Goal: Transaction & Acquisition: Subscribe to service/newsletter

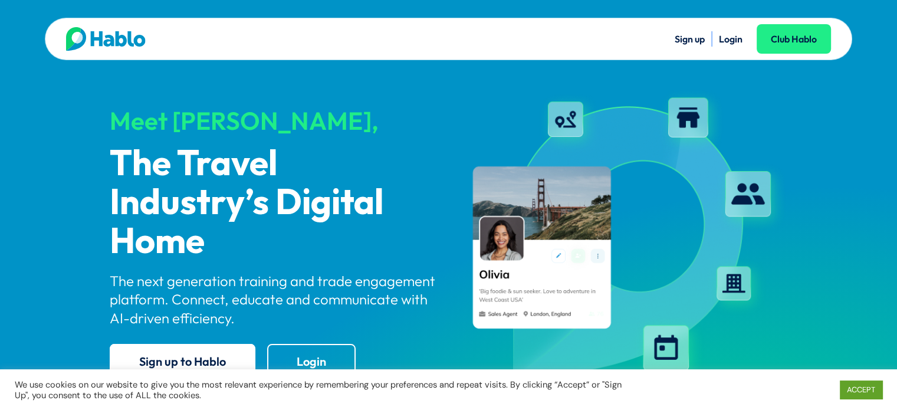
drag, startPoint x: 704, startPoint y: 36, endPoint x: 698, endPoint y: 40, distance: 6.9
click at [698, 40] on ul "Sign up Login Club Hablo" at bounding box center [639, 38] width 382 height 15
click at [697, 41] on link "Sign up" at bounding box center [690, 39] width 30 height 12
click at [349, 106] on div "Meet Hablo, The Travel Industry’s Digital Home The next generation training and…" at bounding box center [274, 238] width 329 height 301
click at [732, 35] on link "Login" at bounding box center [731, 39] width 24 height 12
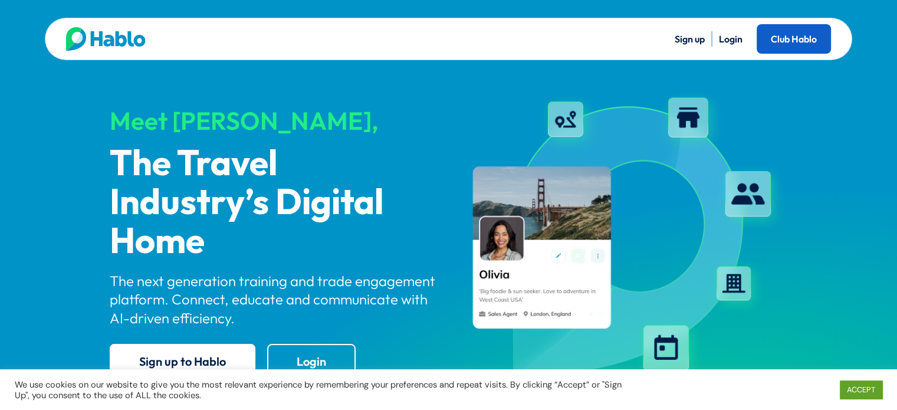
click at [793, 35] on link "Club Hablo" at bounding box center [794, 38] width 74 height 29
click at [724, 42] on link "Login" at bounding box center [731, 39] width 24 height 12
click at [729, 30] on div "Sign up Login Club Hablo" at bounding box center [639, 39] width 382 height 24
click at [725, 33] on link "Login" at bounding box center [731, 39] width 24 height 12
click at [701, 40] on link "Sign up" at bounding box center [690, 39] width 30 height 12
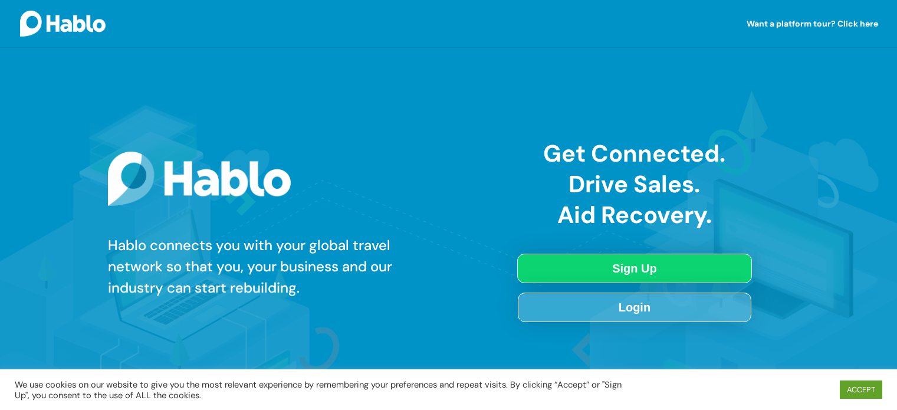
scroll to position [1094, 0]
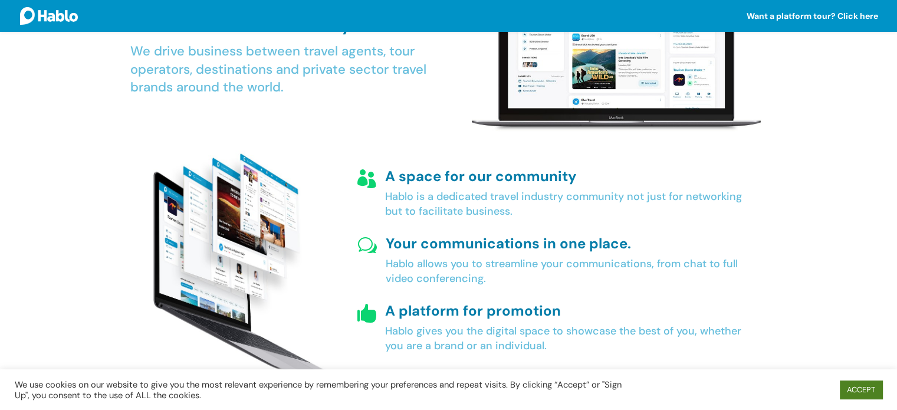
click at [859, 395] on link "ACCEPT" at bounding box center [861, 389] width 42 height 18
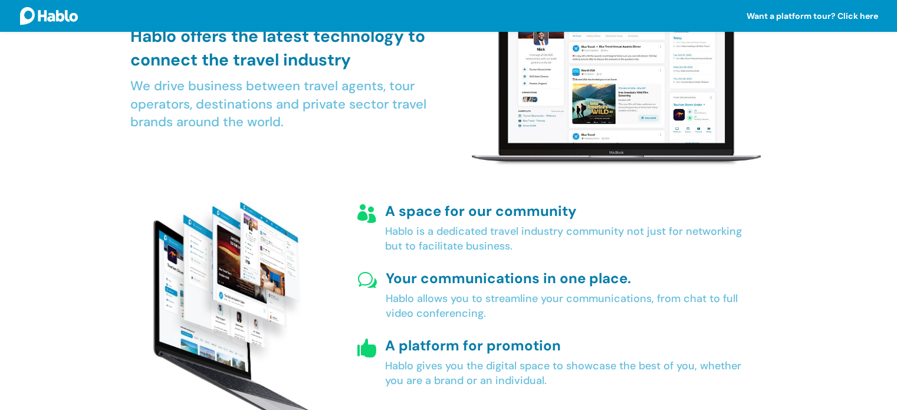
scroll to position [917, 0]
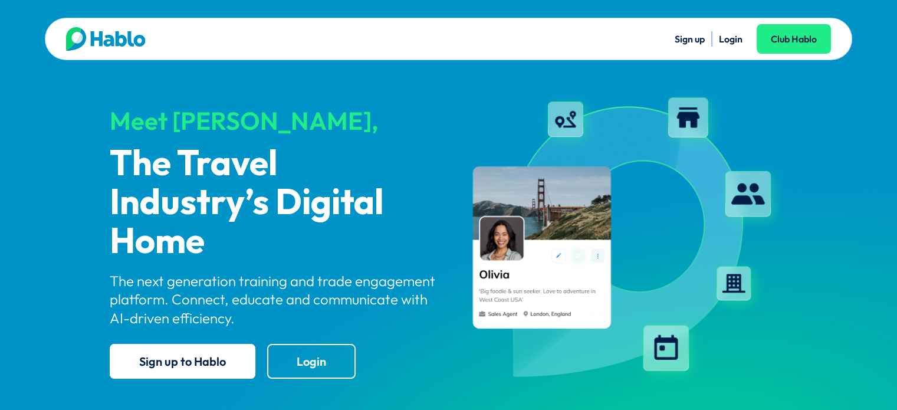
click at [737, 34] on link "Login" at bounding box center [731, 39] width 24 height 12
